Goal: Find specific page/section

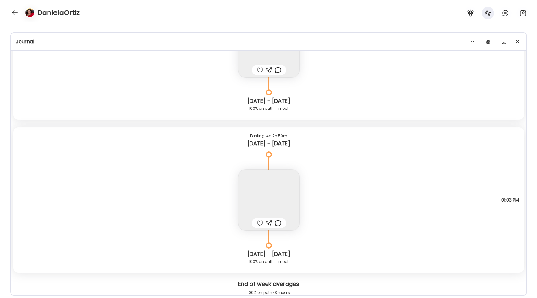
scroll to position [2943, 0]
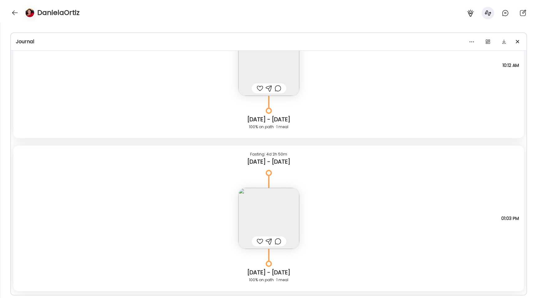
click at [11, 9] on div "DanielaOrtiz" at bounding box center [268, 11] width 537 height 22
click at [16, 13] on div at bounding box center [15, 13] width 10 height 10
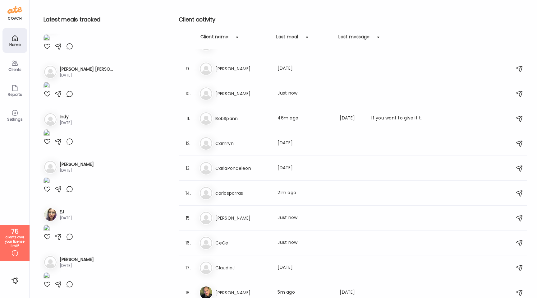
scroll to position [236, 0]
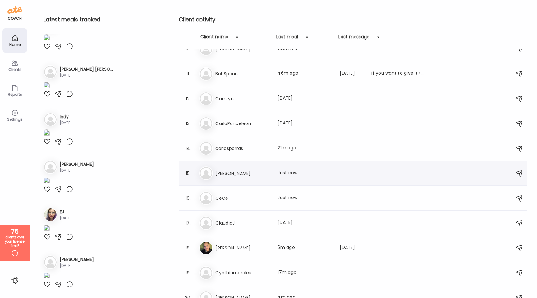
click at [228, 172] on h3 "[PERSON_NAME]" at bounding box center [242, 172] width 55 height 7
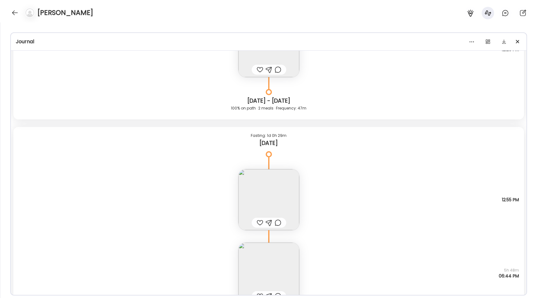
scroll to position [8804, 0]
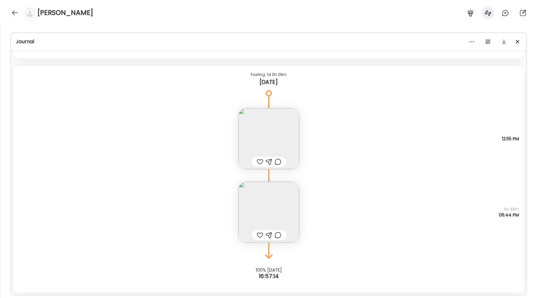
click at [289, 216] on img at bounding box center [268, 211] width 61 height 61
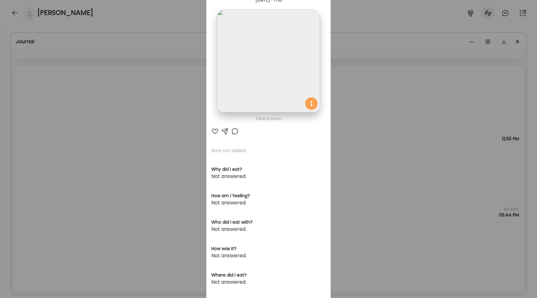
click at [254, 91] on img at bounding box center [268, 60] width 103 height 103
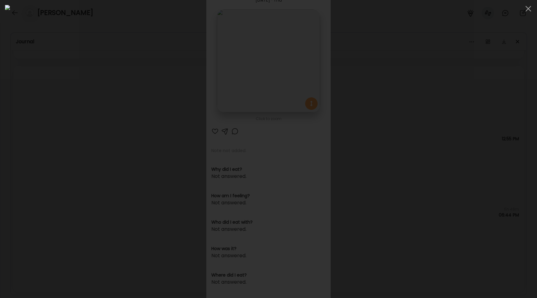
click at [52, 162] on div at bounding box center [268, 149] width 527 height 288
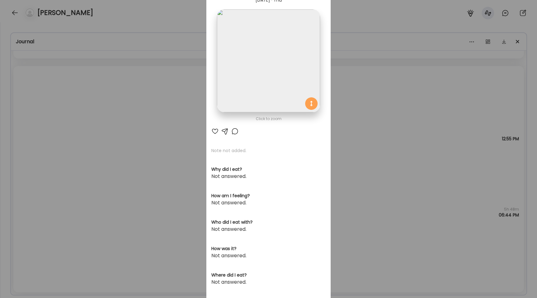
click at [52, 162] on div "Ate Coach Dashboard Wahoo! It’s official Take a moment to set up your Coach Pro…" at bounding box center [268, 149] width 537 height 298
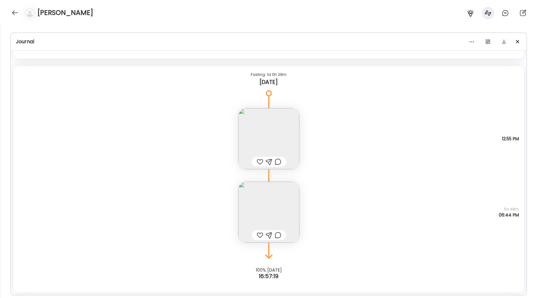
click at [231, 202] on div "Note not added Questions not answered 5h 48m 06:44 PM" at bounding box center [268, 205] width 510 height 73
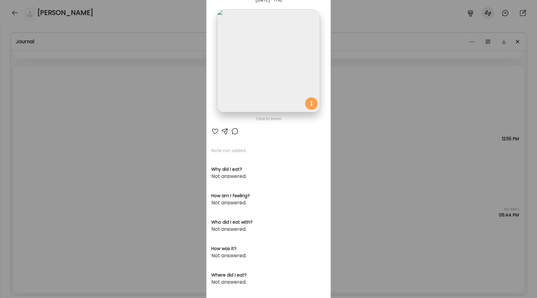
click at [251, 112] on section at bounding box center [268, 67] width 124 height 117
click at [240, 91] on img at bounding box center [268, 60] width 103 height 103
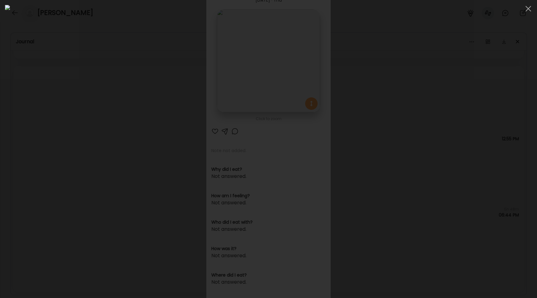
click at [93, 138] on div at bounding box center [268, 149] width 527 height 288
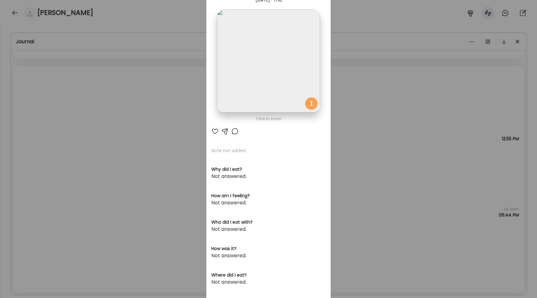
click at [93, 138] on div "Ate Coach Dashboard Wahoo! It’s official Take a moment to set up your Coach Pro…" at bounding box center [268, 149] width 537 height 298
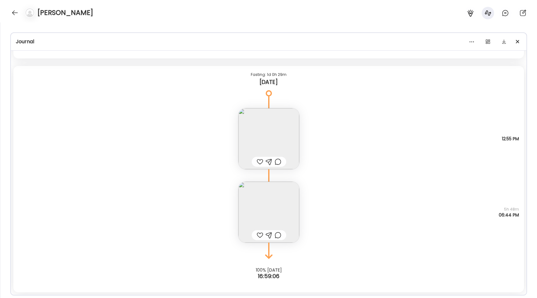
click at [270, 198] on img at bounding box center [268, 211] width 61 height 61
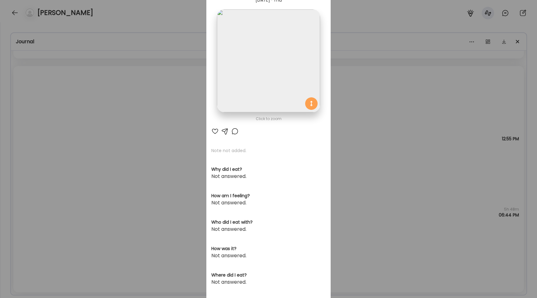
click at [264, 72] on img at bounding box center [268, 60] width 103 height 103
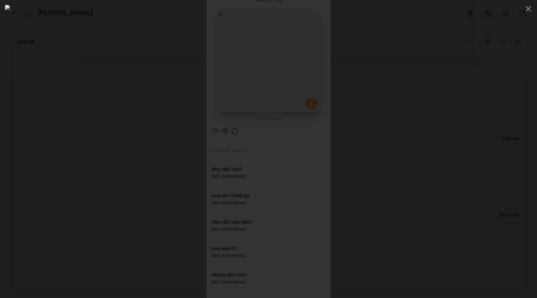
click at [93, 124] on div at bounding box center [268, 149] width 527 height 288
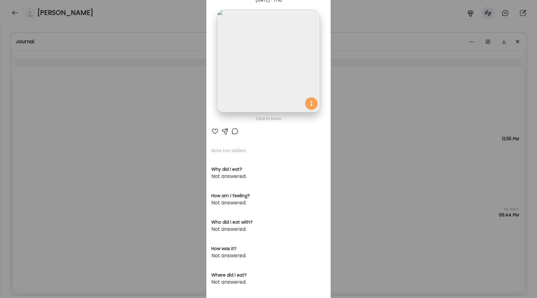
click at [93, 124] on div "Ate Coach Dashboard Wahoo! It’s official Take a moment to set up your Coach Pro…" at bounding box center [268, 149] width 537 height 298
